Goal: Task Accomplishment & Management: Use online tool/utility

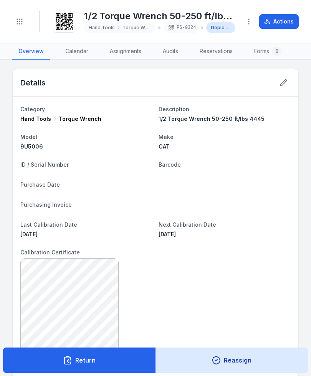
click at [13, 13] on div "Toggle Navigation" at bounding box center [19, 21] width 15 height 21
click at [18, 25] on icon "Toggle navigation" at bounding box center [20, 22] width 8 height 8
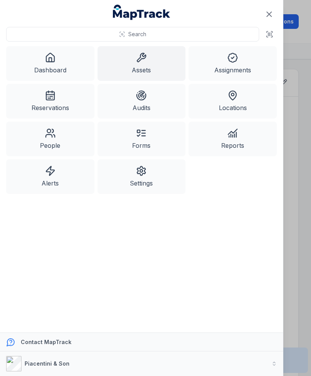
click at [52, 65] on link "Dashboard" at bounding box center [50, 63] width 88 height 35
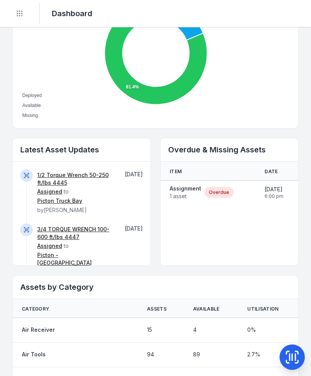
scroll to position [326, 0]
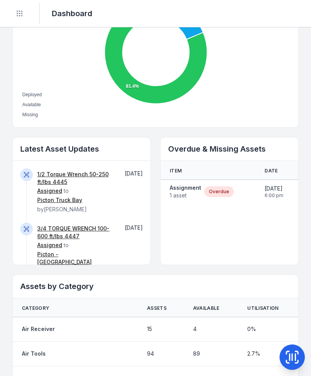
click at [60, 224] on link "3/4 TORQUE WRENCH 100-600 ft/lbs 4447" at bounding box center [75, 231] width 76 height 15
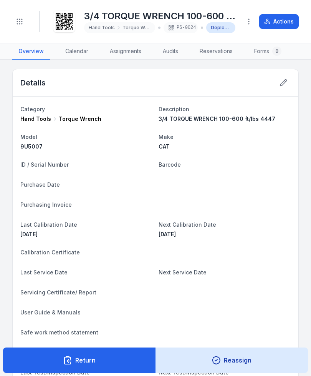
click at [120, 363] on button "Return" at bounding box center [79, 359] width 153 height 25
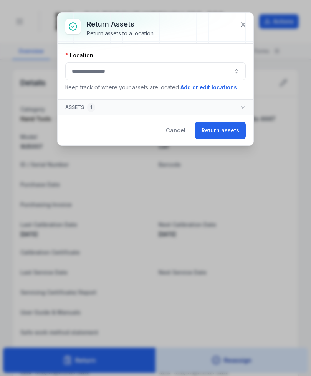
click at [130, 68] on button "button" at bounding box center [155, 71] width 181 height 18
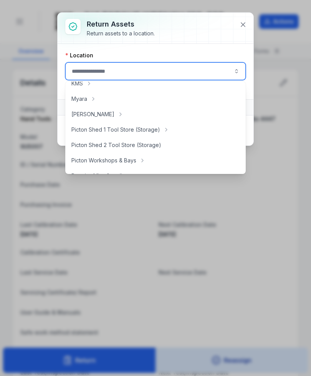
scroll to position [131, 0]
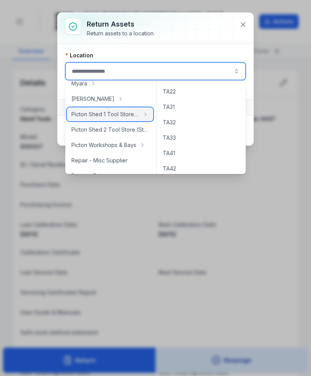
click at [125, 113] on span "Picton Shed 1 Tool Store (Storage)" at bounding box center [105, 114] width 68 height 8
type input "**********"
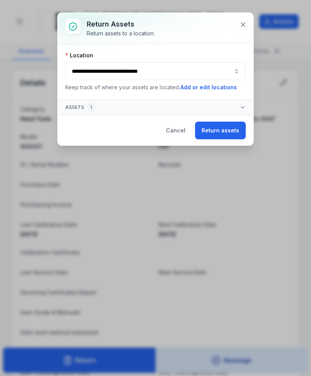
click at [228, 131] on button "Return assets" at bounding box center [220, 130] width 51 height 18
